Goal: Check status

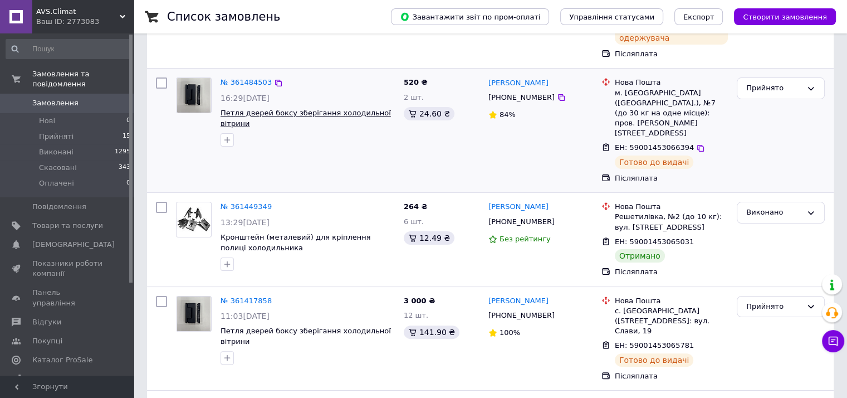
scroll to position [223, 0]
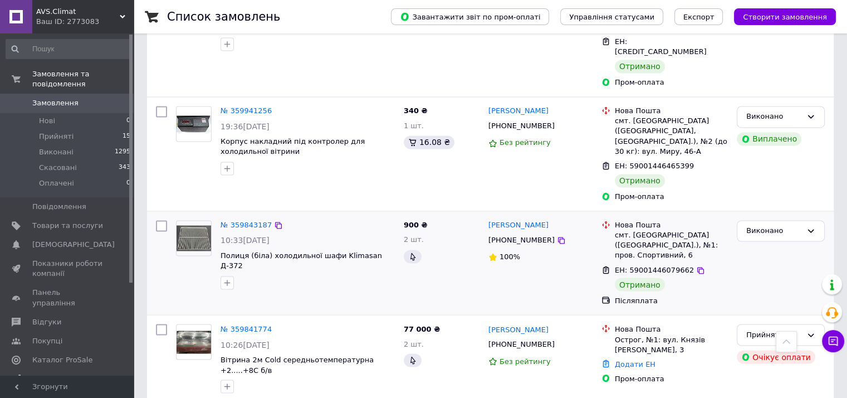
scroll to position [1839, 0]
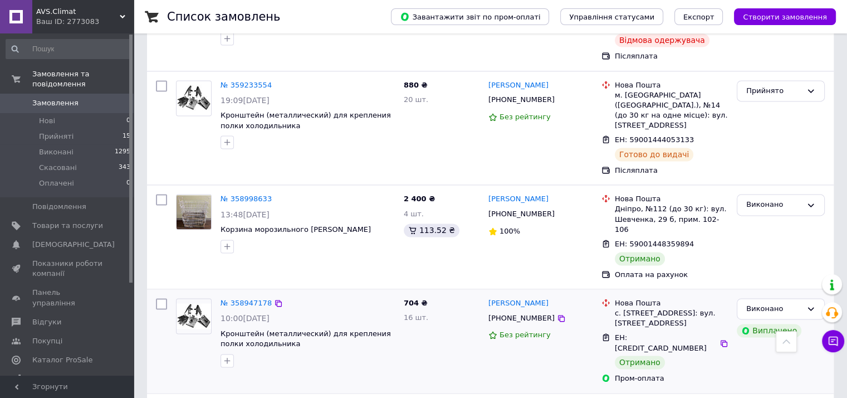
scroll to position [1765, 0]
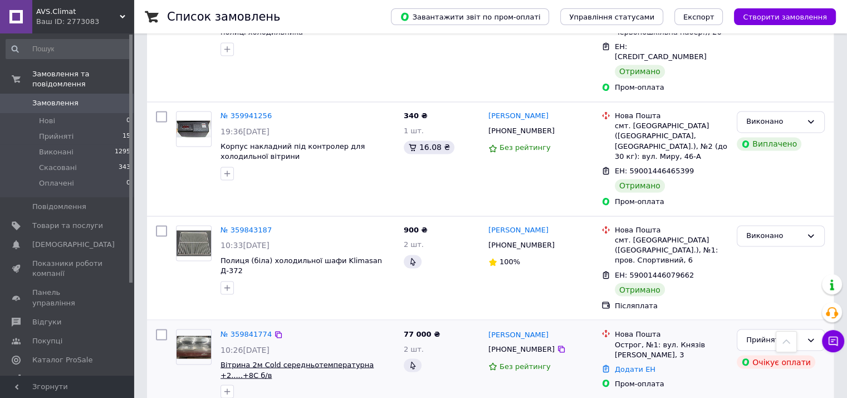
scroll to position [1839, 0]
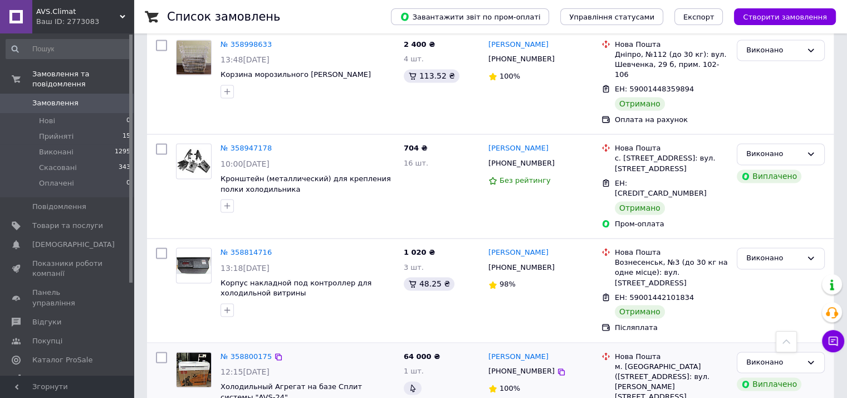
scroll to position [1754, 0]
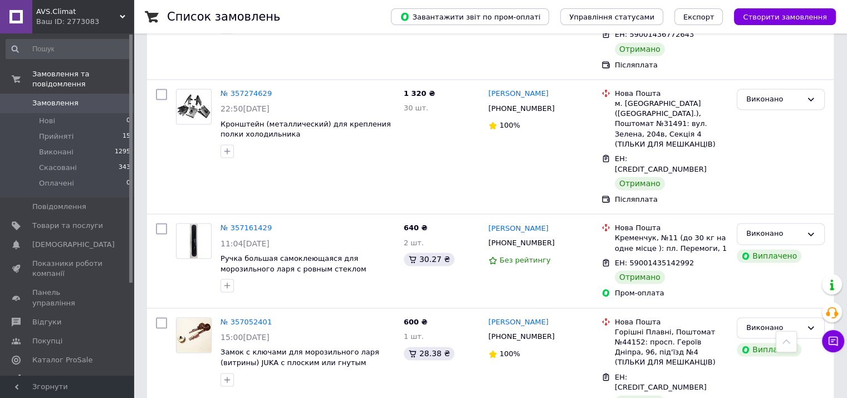
scroll to position [1767, 0]
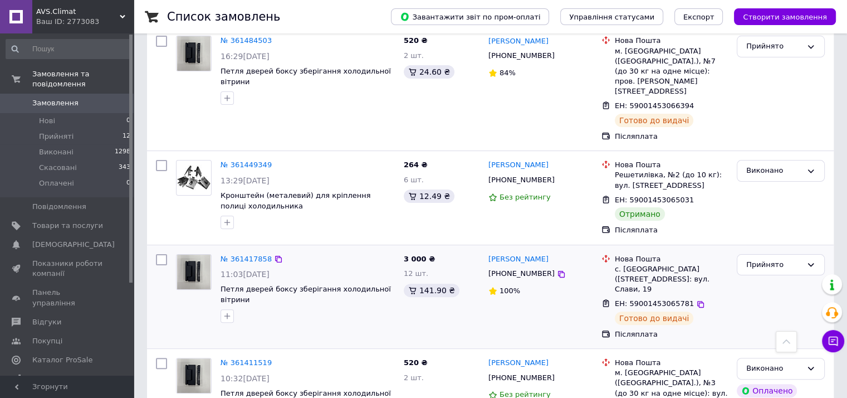
scroll to position [278, 0]
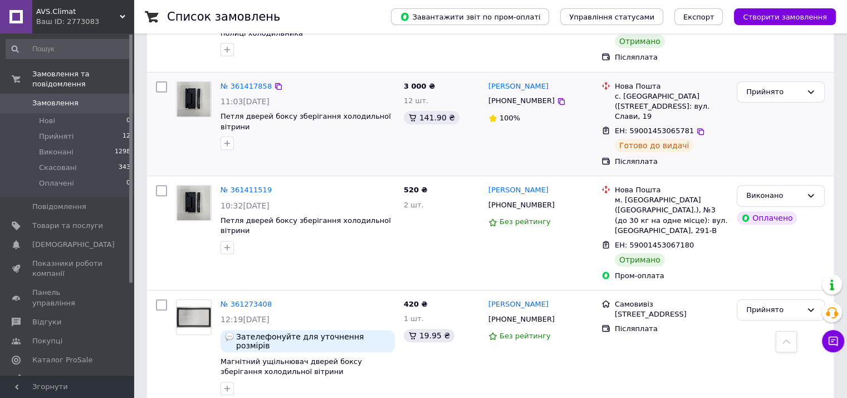
scroll to position [446, 0]
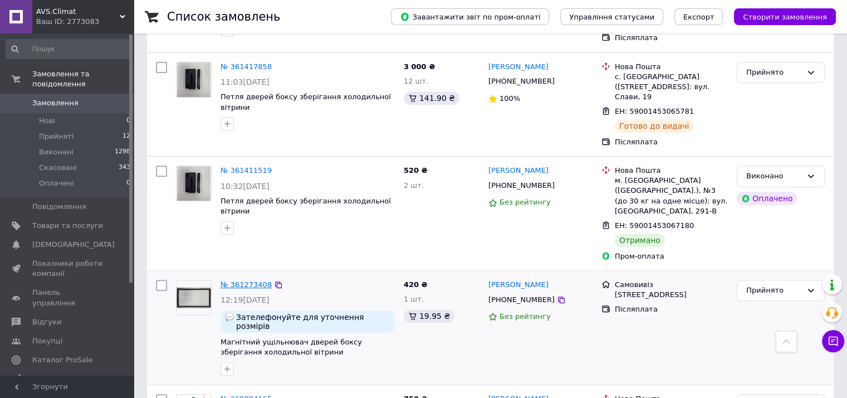
click at [246, 280] on link "№ 361273408" at bounding box center [246, 284] width 51 height 8
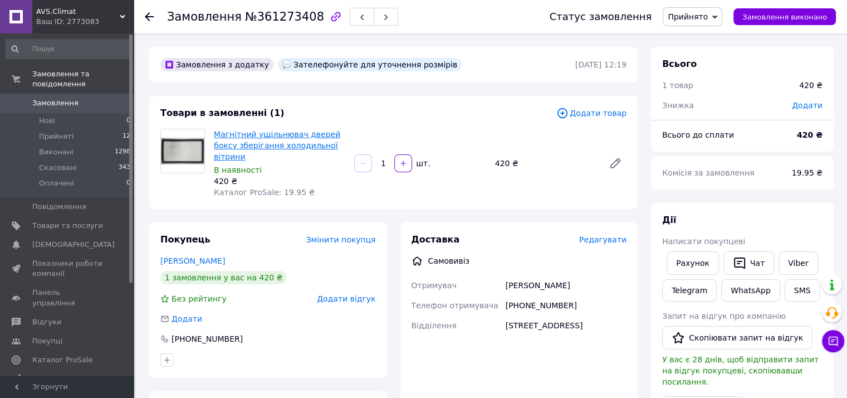
click at [236, 150] on link "Магнітний ущільнювач дверей боксу зберігання холодильної вітрини" at bounding box center [277, 145] width 126 height 31
